Goal: Task Accomplishment & Management: Use online tool/utility

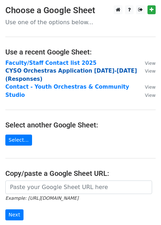
click at [45, 72] on strong "CYSO Orchestras Application 2025-2026 (Responses)" at bounding box center [71, 75] width 132 height 15
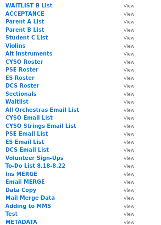
scroll to position [126, 0]
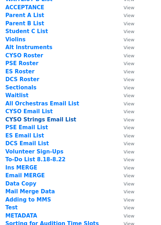
click at [58, 120] on strong "CYSO Strings Email List" at bounding box center [40, 119] width 71 height 6
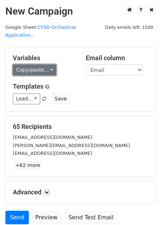
click at [42, 64] on link "Copy/paste..." at bounding box center [34, 69] width 43 height 11
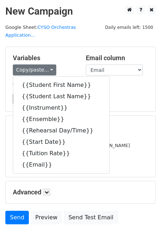
click at [111, 94] on div "Load... Webinar Invitation Order Confirmation Trial Expiration Warning Newslett…" at bounding box center [80, 98] width 146 height 11
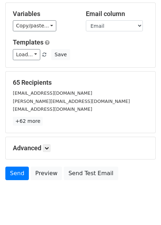
scroll to position [46, 0]
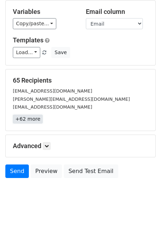
click at [29, 115] on link "+62 more" at bounding box center [28, 119] width 30 height 9
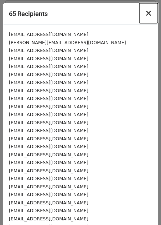
click at [149, 15] on span "×" at bounding box center [148, 13] width 7 height 10
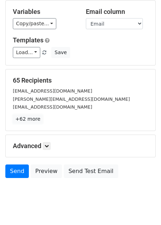
scroll to position [52, 0]
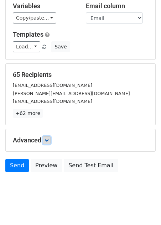
click at [48, 138] on icon at bounding box center [46, 140] width 4 height 4
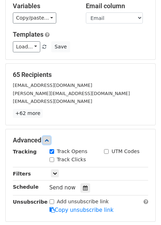
scroll to position [83, 0]
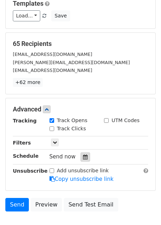
click at [83, 154] on icon at bounding box center [85, 156] width 5 height 5
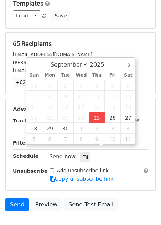
type input "2025-09-25 15:49"
type input "03"
type input "49"
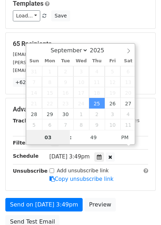
scroll to position [0, 0]
type input "04"
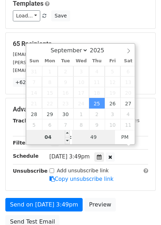
type input "2025-09-25 16:49"
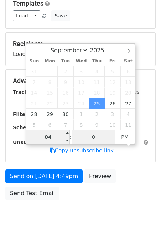
type input "00"
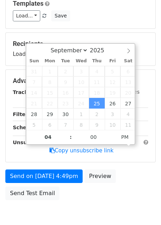
type input "[DATE] 16:00"
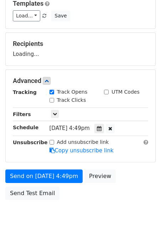
click at [74, 208] on body "New Campaign Daily emails left: 1500 Google Sheet: CYSO Orchestras Application.…" at bounding box center [80, 76] width 161 height 309
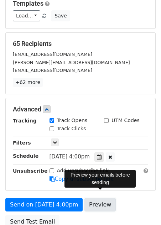
click at [102, 198] on link "Preview" at bounding box center [99, 205] width 31 height 14
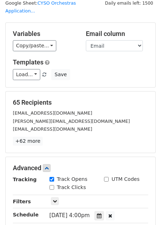
scroll to position [0, 0]
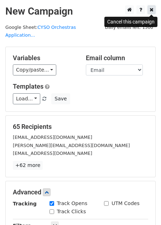
click at [151, 9] on icon at bounding box center [151, 9] width 4 height 5
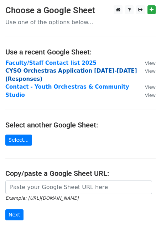
click at [46, 72] on strong "CYSO Orchestras Application 2025-2026 (Responses)" at bounding box center [71, 75] width 132 height 15
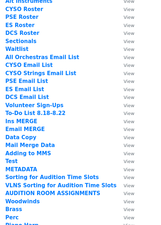
scroll to position [172, 0]
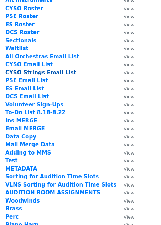
click at [40, 74] on strong "CYSO Strings Email List" at bounding box center [40, 72] width 71 height 6
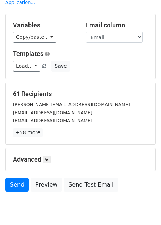
scroll to position [52, 0]
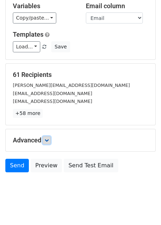
click at [49, 138] on icon at bounding box center [46, 140] width 4 height 4
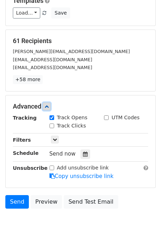
scroll to position [94, 0]
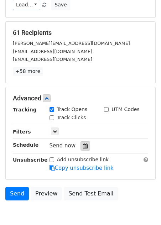
click at [81, 141] on div at bounding box center [85, 145] width 10 height 9
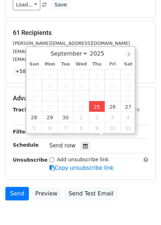
type input "[DATE] 15:51"
type input "03"
type input "51"
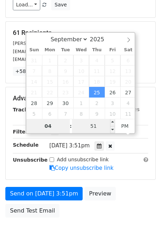
type input "04"
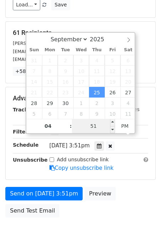
type input "[DATE] 16:51"
click at [94, 126] on input "51" at bounding box center [93, 126] width 43 height 14
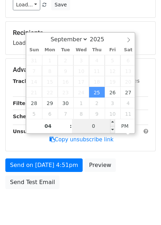
type input "00"
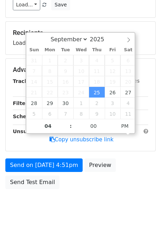
type input "[DATE] 16:00"
click at [100, 188] on body "New Campaign Daily emails left: 1500 Google Sheet: CYSO Orchestras Application.…" at bounding box center [80, 65] width 161 height 309
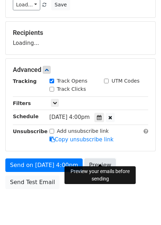
click at [102, 159] on link "Preview" at bounding box center [99, 165] width 31 height 14
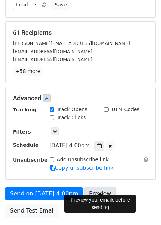
click at [96, 187] on link "Preview" at bounding box center [99, 194] width 31 height 14
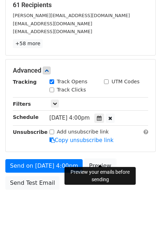
scroll to position [139, 0]
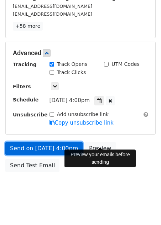
click at [49, 142] on link "Send on [DATE] 4:00pm" at bounding box center [43, 149] width 77 height 14
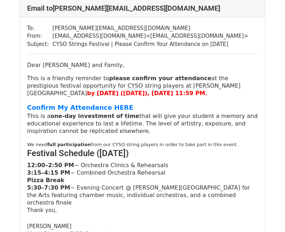
scroll to position [52, 0]
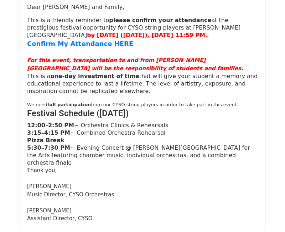
scroll to position [1885, 0]
